Goal: Navigation & Orientation: Find specific page/section

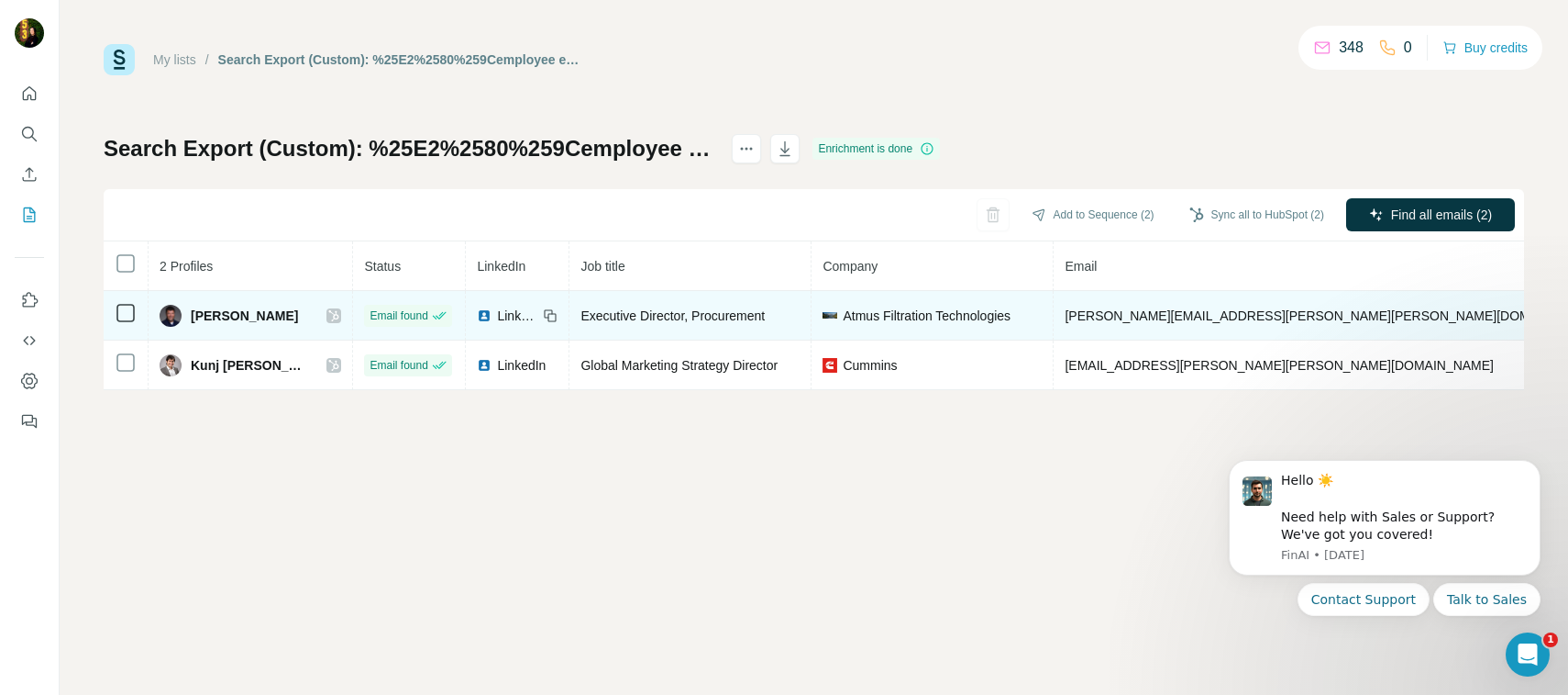
click at [329, 318] on icon at bounding box center [334, 316] width 11 height 15
